Goal: Task Accomplishment & Management: Manage account settings

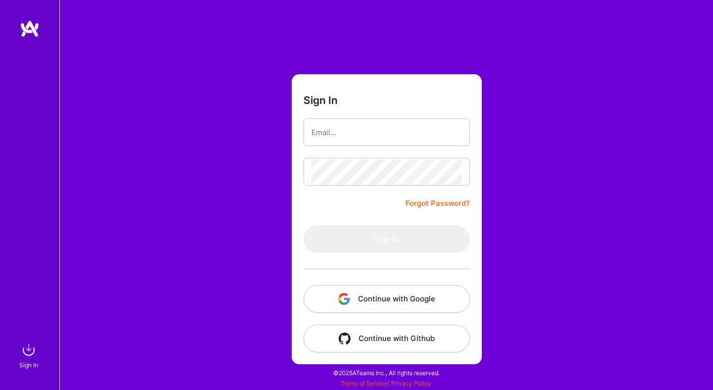
click at [377, 292] on button "Continue with Google" at bounding box center [387, 299] width 166 height 28
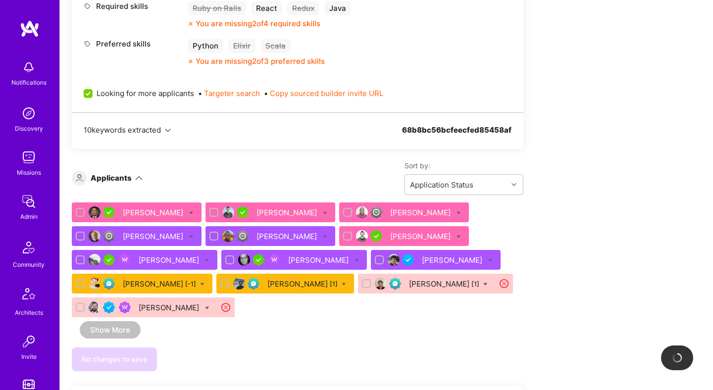
scroll to position [477, 0]
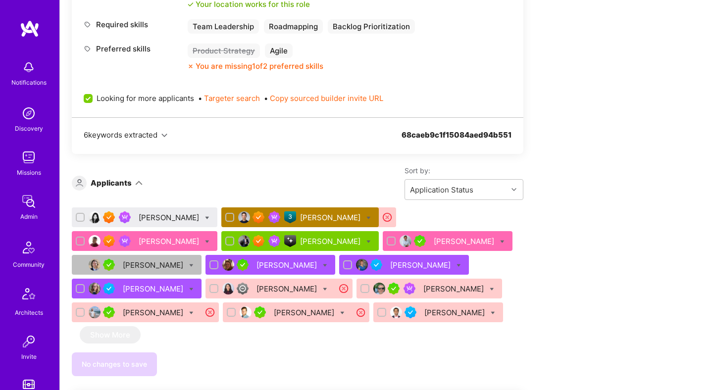
scroll to position [607, 0]
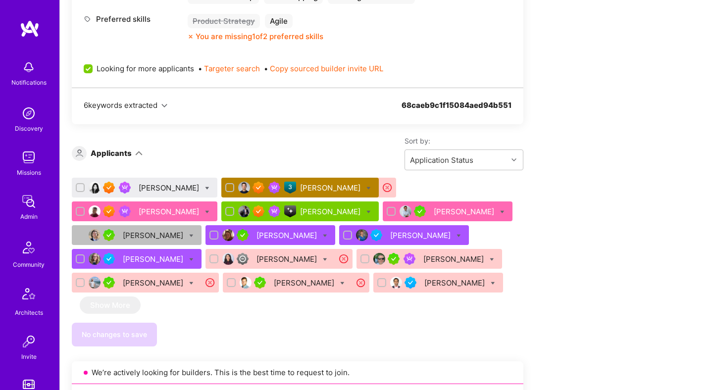
click at [205, 186] on icon at bounding box center [207, 188] width 4 height 4
checkbox input "true"
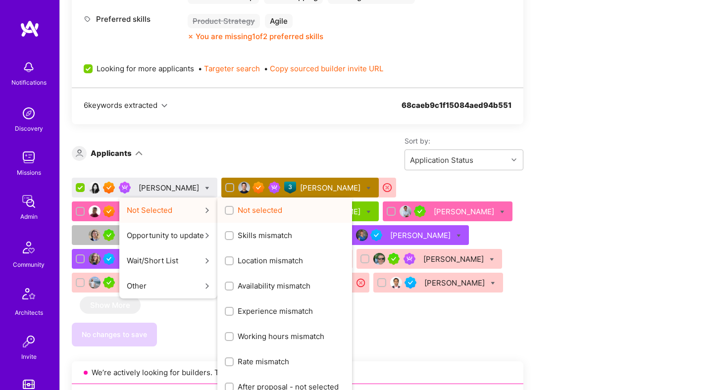
click at [227, 207] on input "Not selected" at bounding box center [230, 210] width 7 height 7
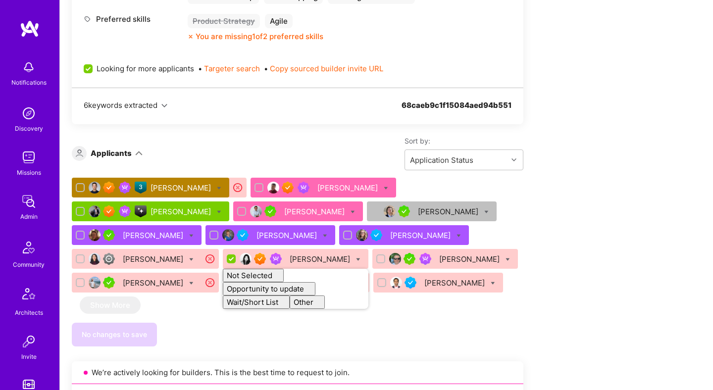
checkbox input "false"
click at [233, 144] on div "Sort by: Application Status" at bounding box center [333, 153] width 381 height 34
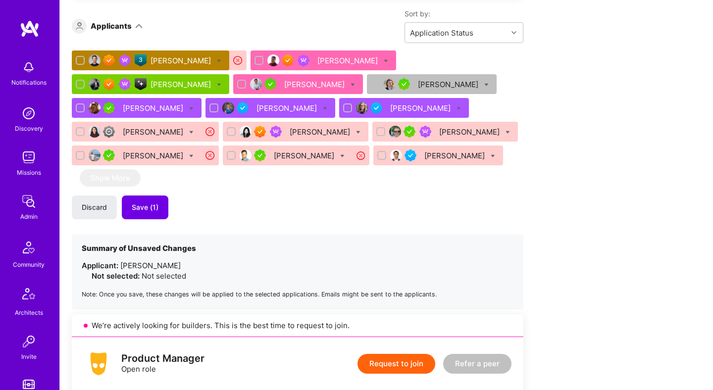
scroll to position [790, 0]
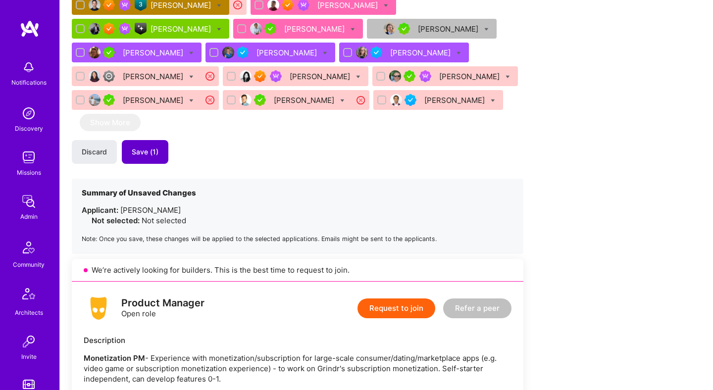
click at [158, 144] on button "Save (1)" at bounding box center [145, 152] width 47 height 24
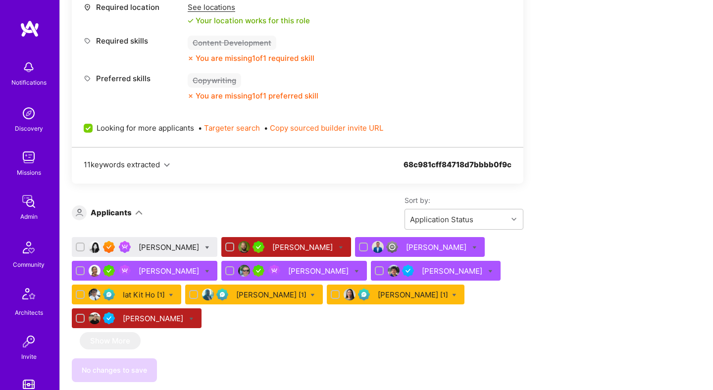
scroll to position [1655, 0]
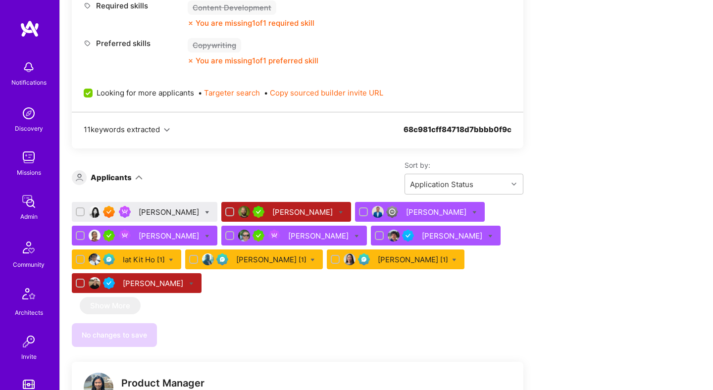
click at [169, 207] on div "Carleen Pan" at bounding box center [170, 212] width 62 height 10
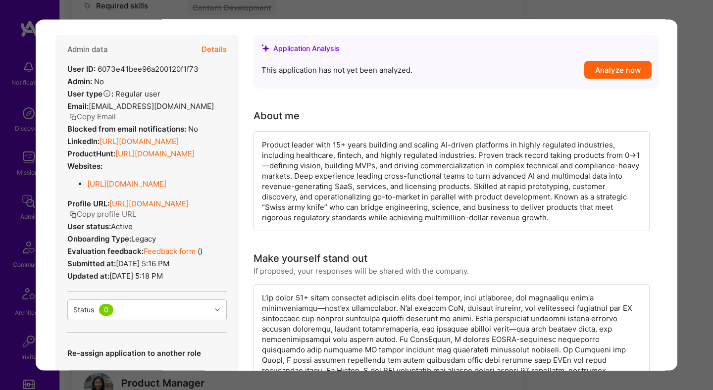
scroll to position [67, 0]
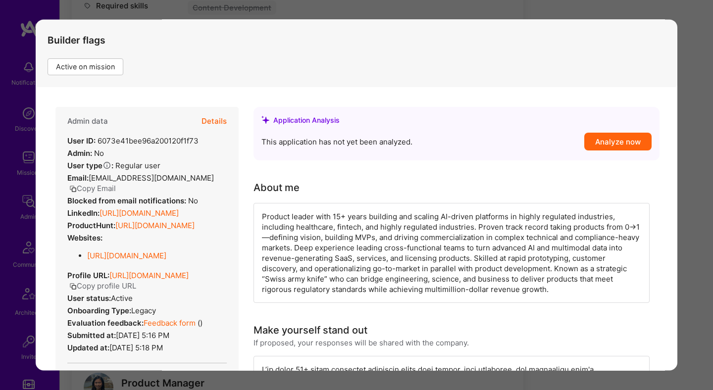
click at [221, 117] on button "Details" at bounding box center [214, 121] width 25 height 29
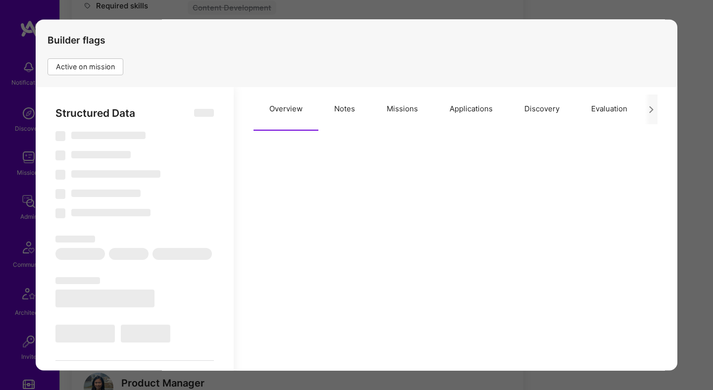
click at [397, 111] on button "Missions" at bounding box center [402, 110] width 63 height 44
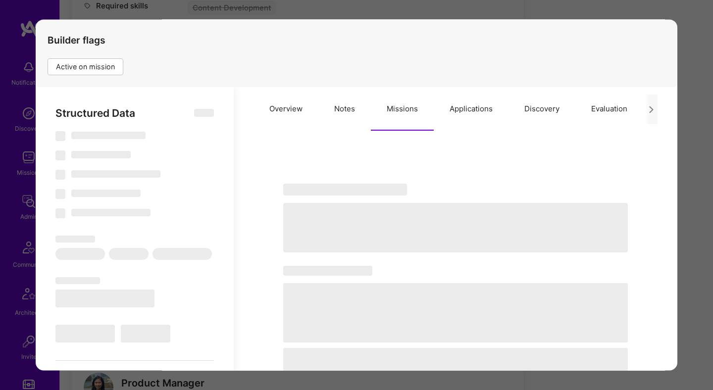
select select "Right Now"
select select "7"
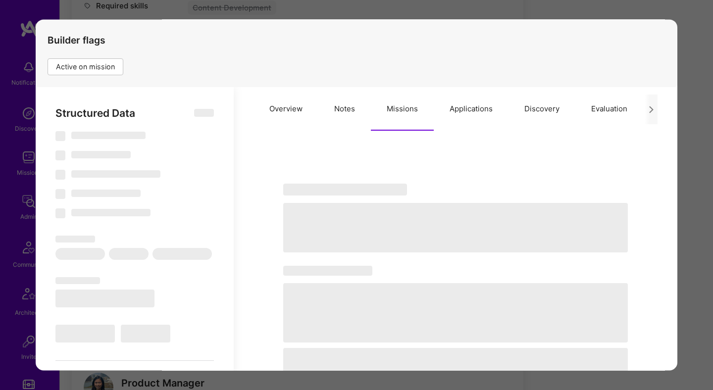
select select "US"
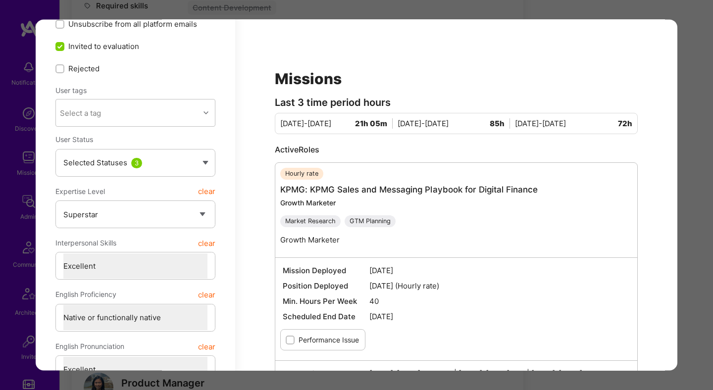
scroll to position [0, 0]
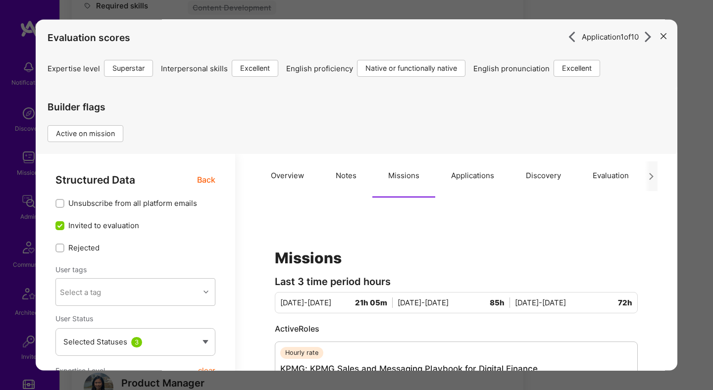
click at [198, 176] on span "Back" at bounding box center [206, 180] width 18 height 12
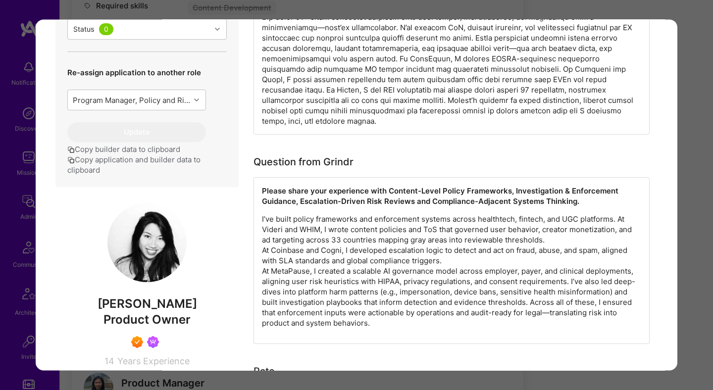
scroll to position [502, 0]
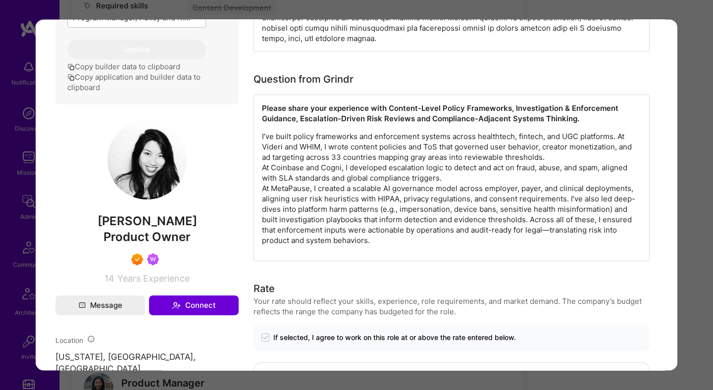
click at [167, 229] on span "Carleen Pan" at bounding box center [146, 221] width 183 height 15
copy span "Carleen Pan"
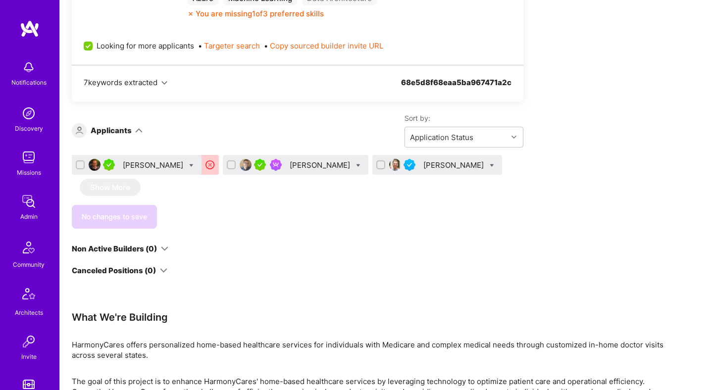
scroll to position [1904, 0]
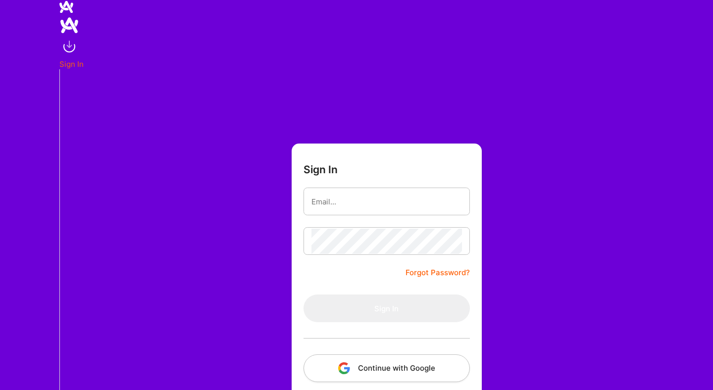
click at [385, 366] on button "Continue with Google" at bounding box center [387, 369] width 166 height 28
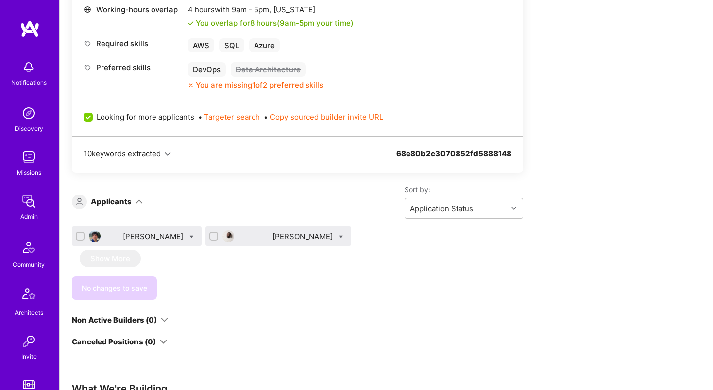
scroll to position [493, 0]
